Goal: Obtain resource: Download file/media

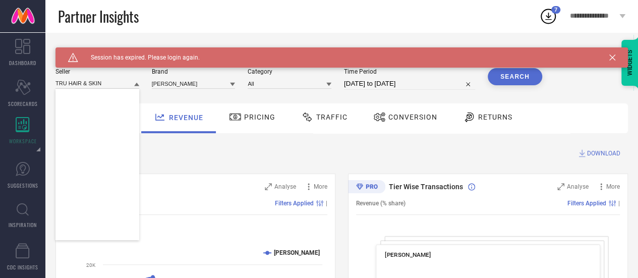
scroll to position [779, 0]
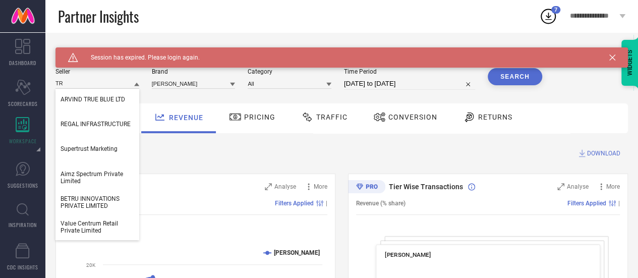
type input "T"
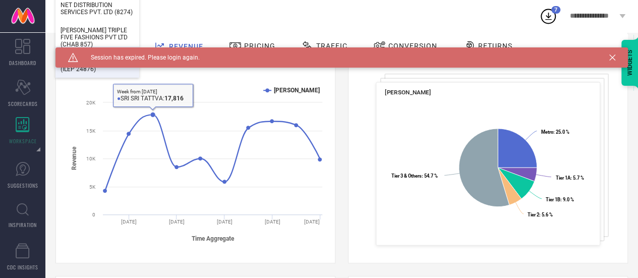
scroll to position [0, 0]
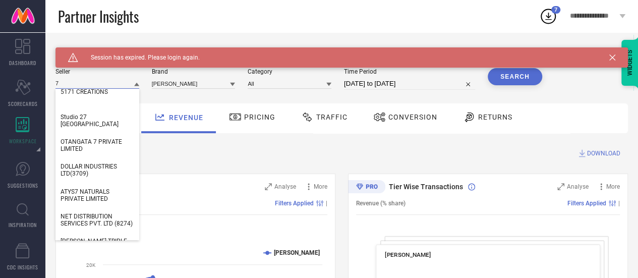
type input "7"
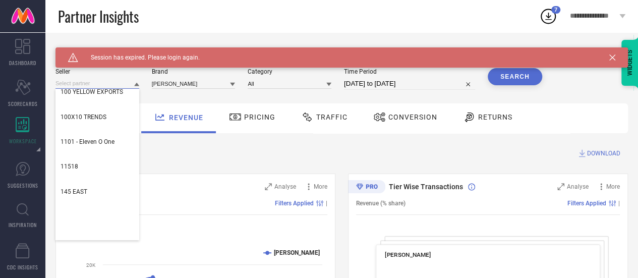
scroll to position [254, 0]
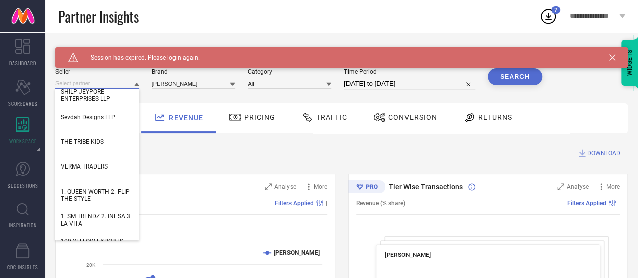
paste input "7 SCENTS LIFESTYLE PRIVATE LIMITED"
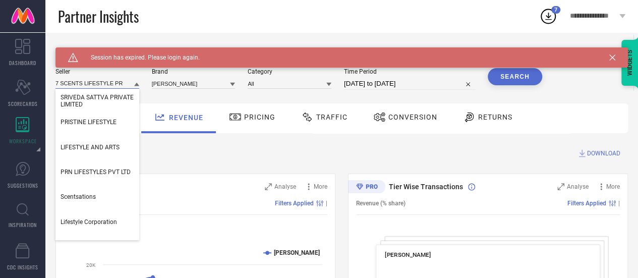
scroll to position [0, 0]
type input "7 SCENTS"
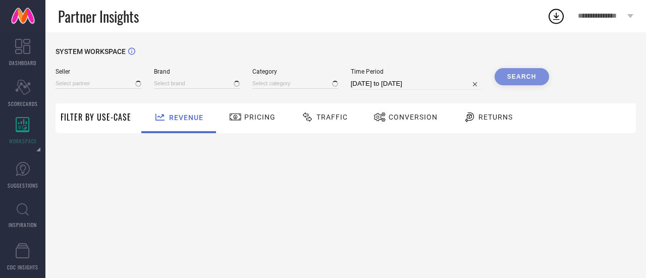
type input "All"
type input "1 STOP FASHION"
type input "All"
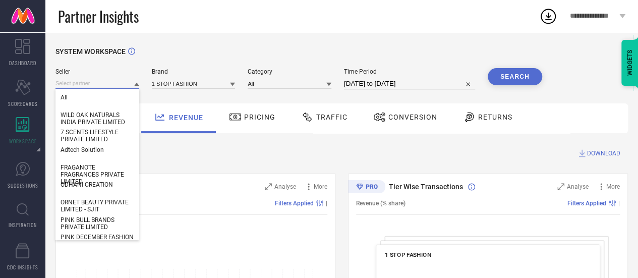
click at [85, 85] on input at bounding box center [98, 83] width 84 height 11
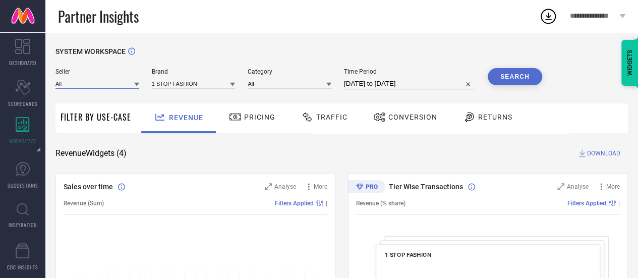
click at [85, 85] on input at bounding box center [98, 83] width 84 height 11
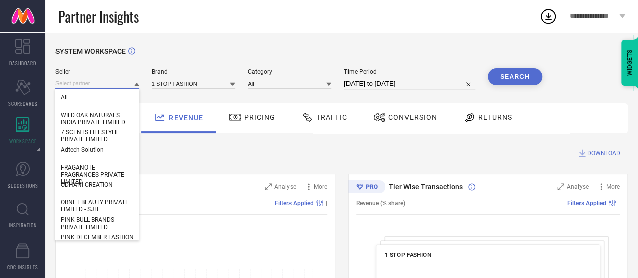
paste input "7 SCENTS LIFESTYLE PRIVATE LIMITED"
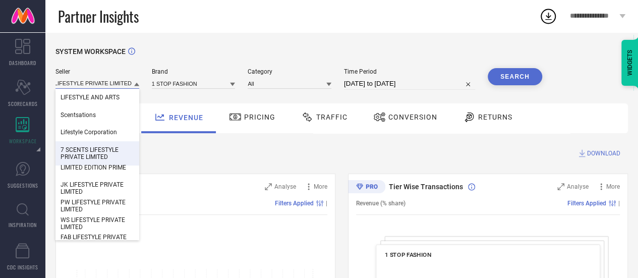
type input "7 SCENTS LIFESTYLE PRIVATE LIMITED"
click at [95, 145] on div "7 SCENTS LIFESTYLE PRIVATE LIMITED" at bounding box center [98, 153] width 84 height 24
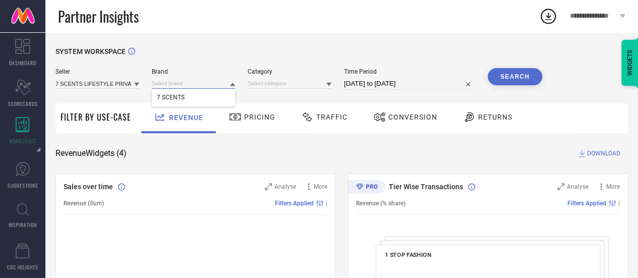
click at [181, 84] on input at bounding box center [194, 83] width 84 height 11
click at [200, 85] on input at bounding box center [194, 83] width 84 height 11
click at [219, 96] on div "7 SCENTS" at bounding box center [194, 97] width 84 height 17
click at [308, 86] on input at bounding box center [290, 83] width 84 height 11
click at [297, 85] on input at bounding box center [290, 83] width 84 height 11
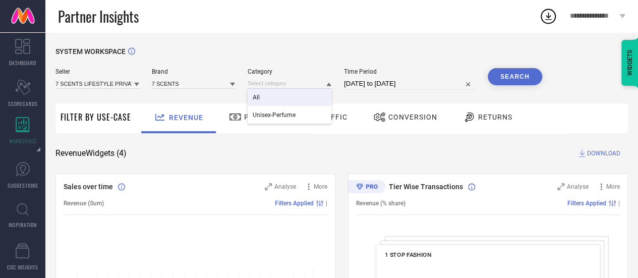
click at [289, 97] on div "All" at bounding box center [290, 97] width 84 height 17
select select "6"
select select "2025"
select select "7"
select select "2025"
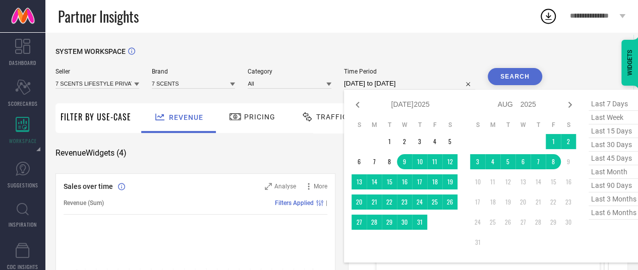
click at [450, 83] on input "[DATE] to [DATE]" at bounding box center [409, 84] width 131 height 12
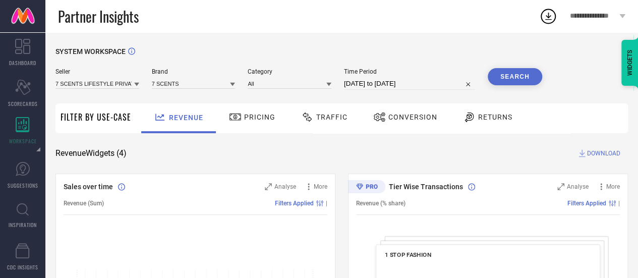
click at [515, 78] on button "Search" at bounding box center [515, 76] width 54 height 17
click at [514, 77] on button "Search" at bounding box center [515, 76] width 54 height 17
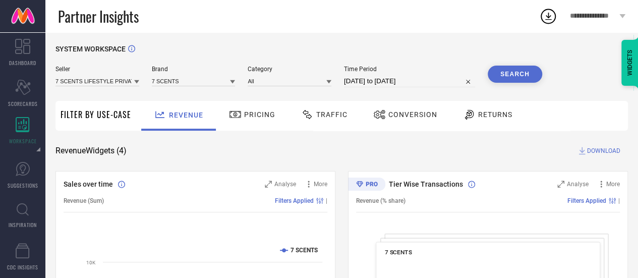
scroll to position [56, 0]
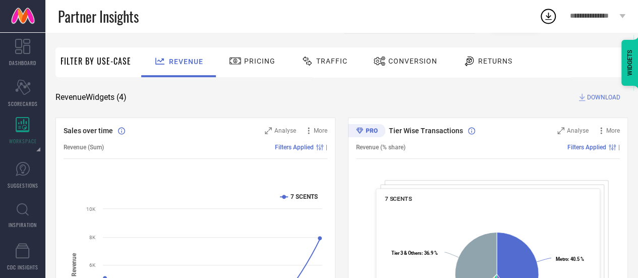
click at [603, 96] on span "DOWNLOAD" at bounding box center [603, 97] width 33 height 10
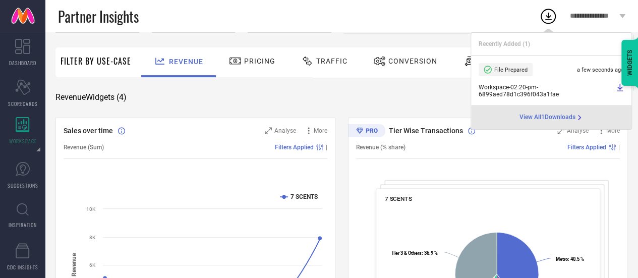
scroll to position [0, 0]
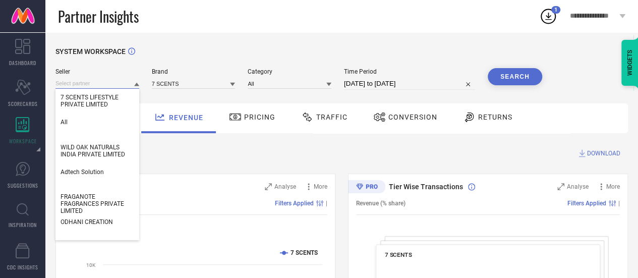
click at [120, 85] on input at bounding box center [98, 83] width 84 height 11
type input "7"
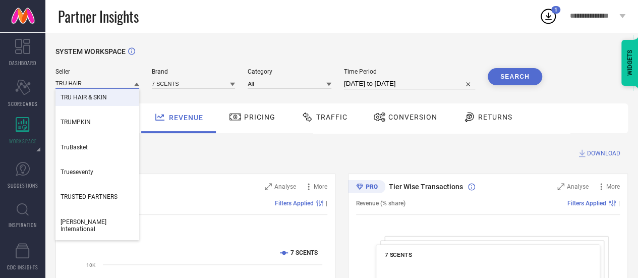
type input "TRU HAIR"
click at [111, 100] on div "TRU HAIR & SKIN" at bounding box center [98, 97] width 84 height 17
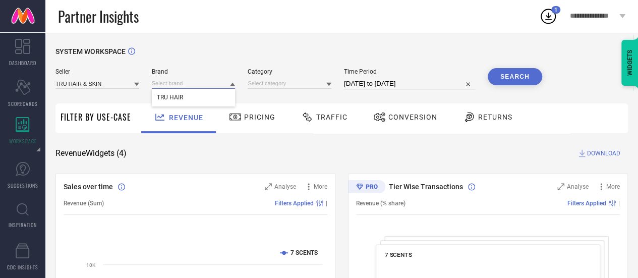
click at [188, 84] on input at bounding box center [194, 83] width 84 height 11
click at [195, 85] on input at bounding box center [194, 83] width 84 height 11
click at [209, 96] on div "TRU HAIR" at bounding box center [194, 97] width 84 height 17
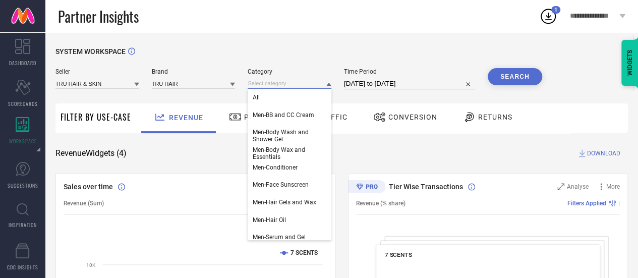
click at [287, 85] on input at bounding box center [290, 83] width 84 height 11
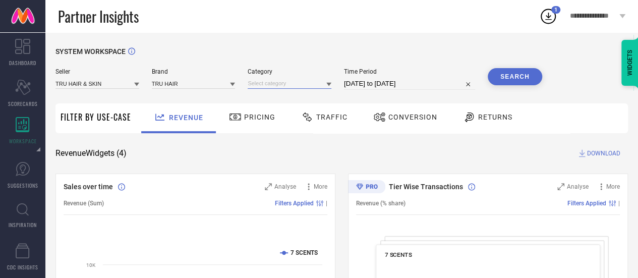
click at [291, 84] on input at bounding box center [290, 83] width 84 height 11
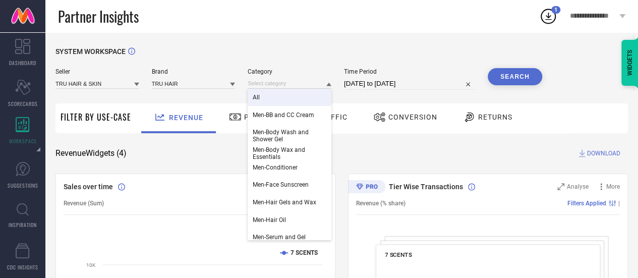
click at [295, 98] on div "All" at bounding box center [290, 97] width 84 height 17
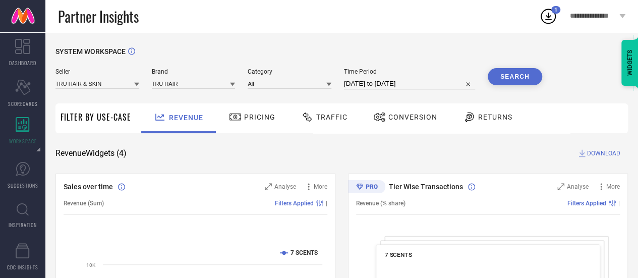
click at [528, 73] on button "Search" at bounding box center [515, 76] width 54 height 17
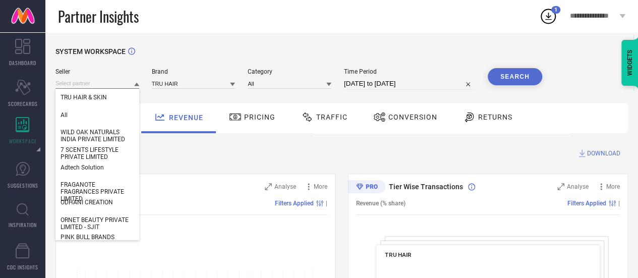
click at [109, 84] on input at bounding box center [98, 83] width 84 height 11
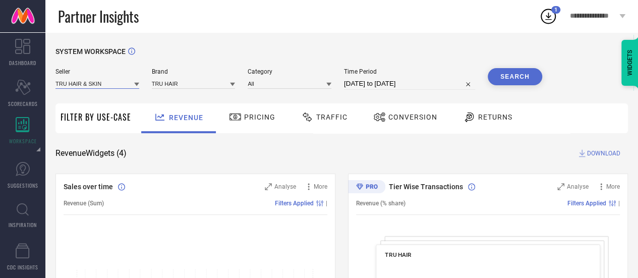
paste input "Steadfast Nutrition"
type input "Steadfast Nutrition"
click at [87, 84] on input "Steadfast Nutrition" at bounding box center [98, 83] width 84 height 11
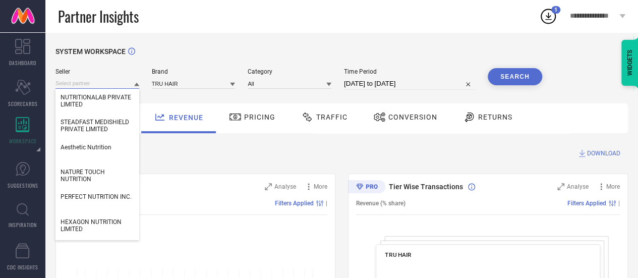
scroll to position [0, 0]
paste input "Steadfast Nutrition"
type input "Steadfast Nutrition"
click at [87, 84] on input "Steadfast Nutrition" at bounding box center [98, 83] width 84 height 11
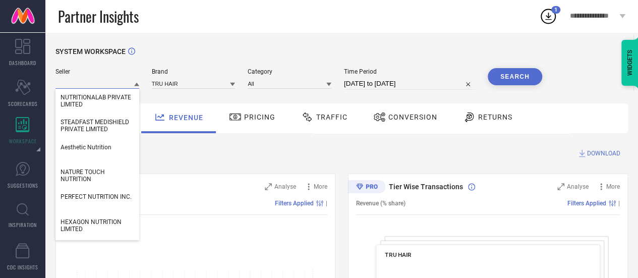
scroll to position [0, 0]
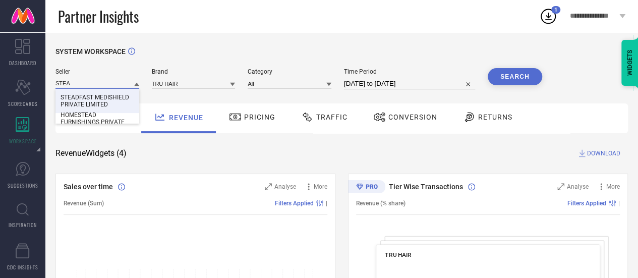
type input "STEA"
click at [90, 99] on span "STEADFAST MEDISHIELD PRIVATE LIMITED" at bounding box center [98, 101] width 74 height 14
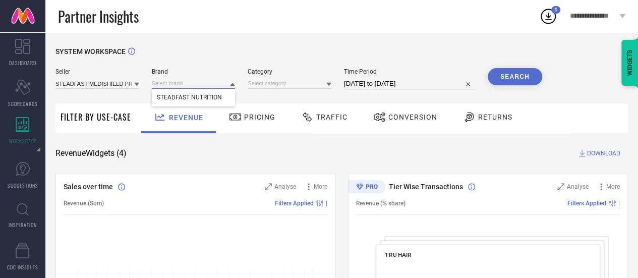
click at [191, 83] on input at bounding box center [194, 83] width 84 height 11
click at [203, 86] on input at bounding box center [194, 83] width 84 height 11
click at [206, 95] on span "STEADFAST NUTRITION" at bounding box center [189, 97] width 65 height 7
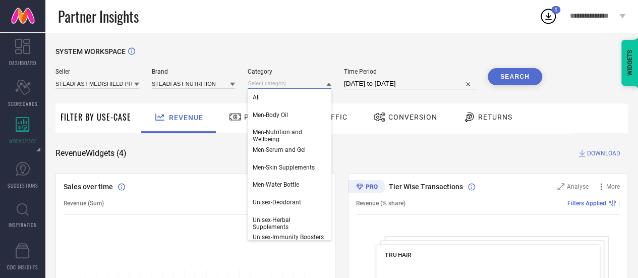
click at [285, 85] on input at bounding box center [290, 83] width 84 height 11
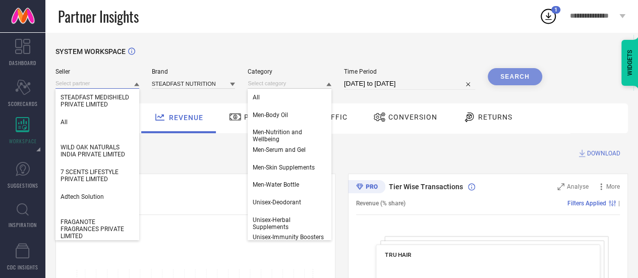
click at [124, 80] on input at bounding box center [98, 83] width 84 height 11
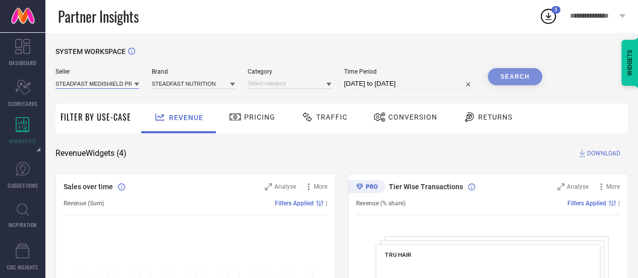
click at [127, 82] on input at bounding box center [98, 83] width 84 height 11
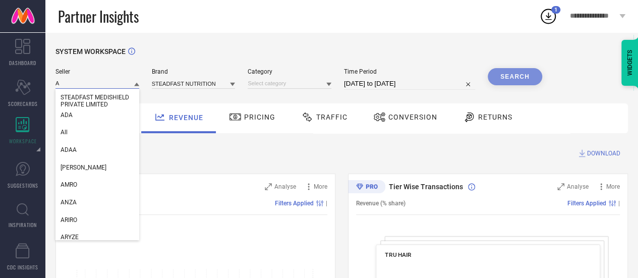
type input "A"
